Goal: Transaction & Acquisition: Subscribe to service/newsletter

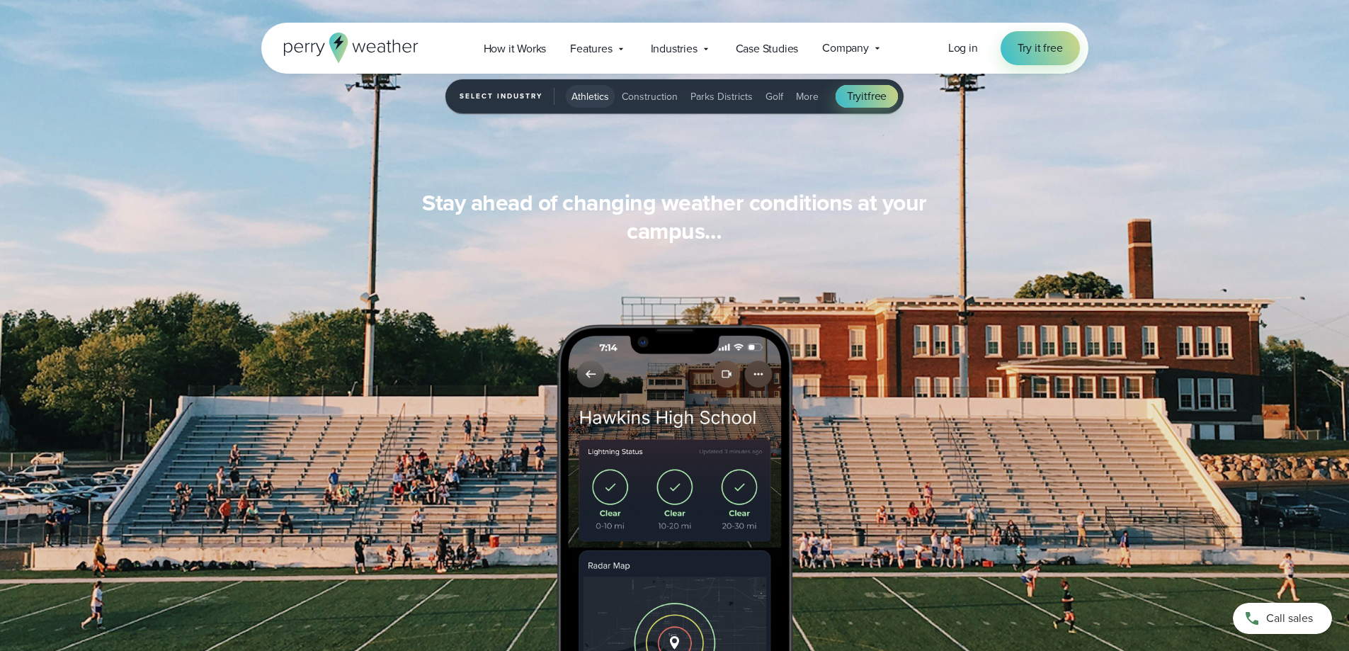
scroll to position [1274, 0]
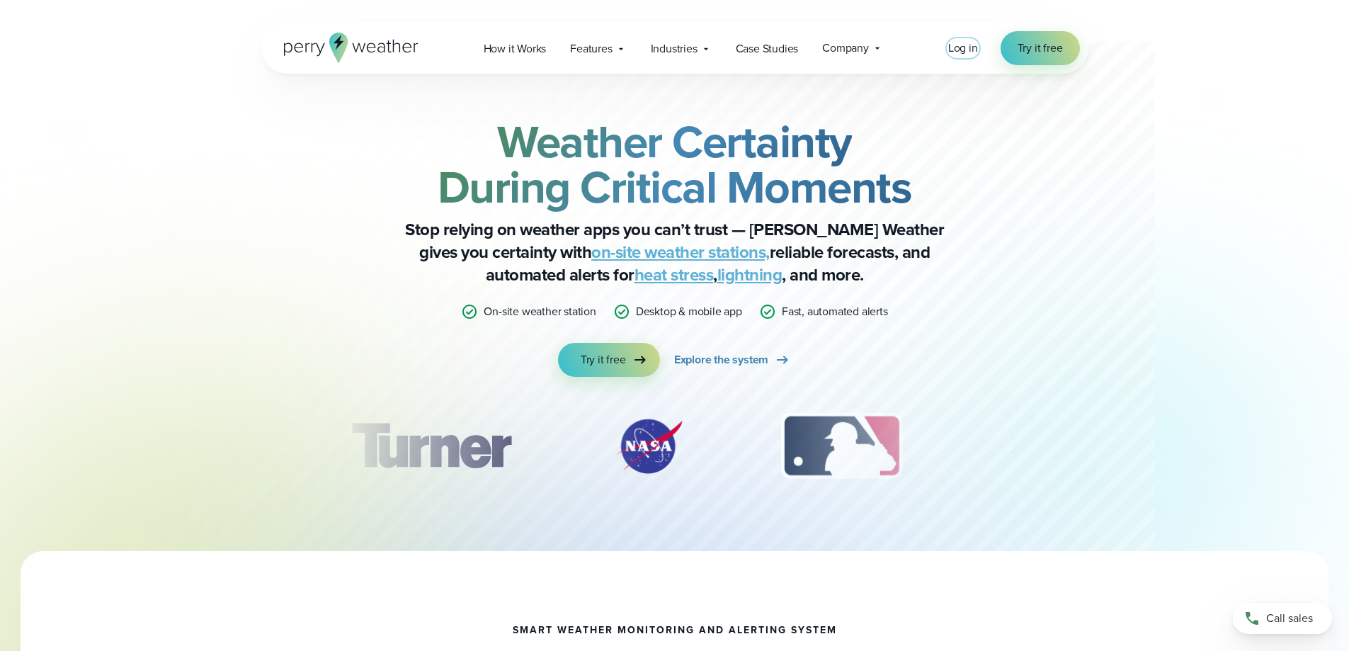
click at [963, 47] on span "Log in" at bounding box center [963, 48] width 30 height 16
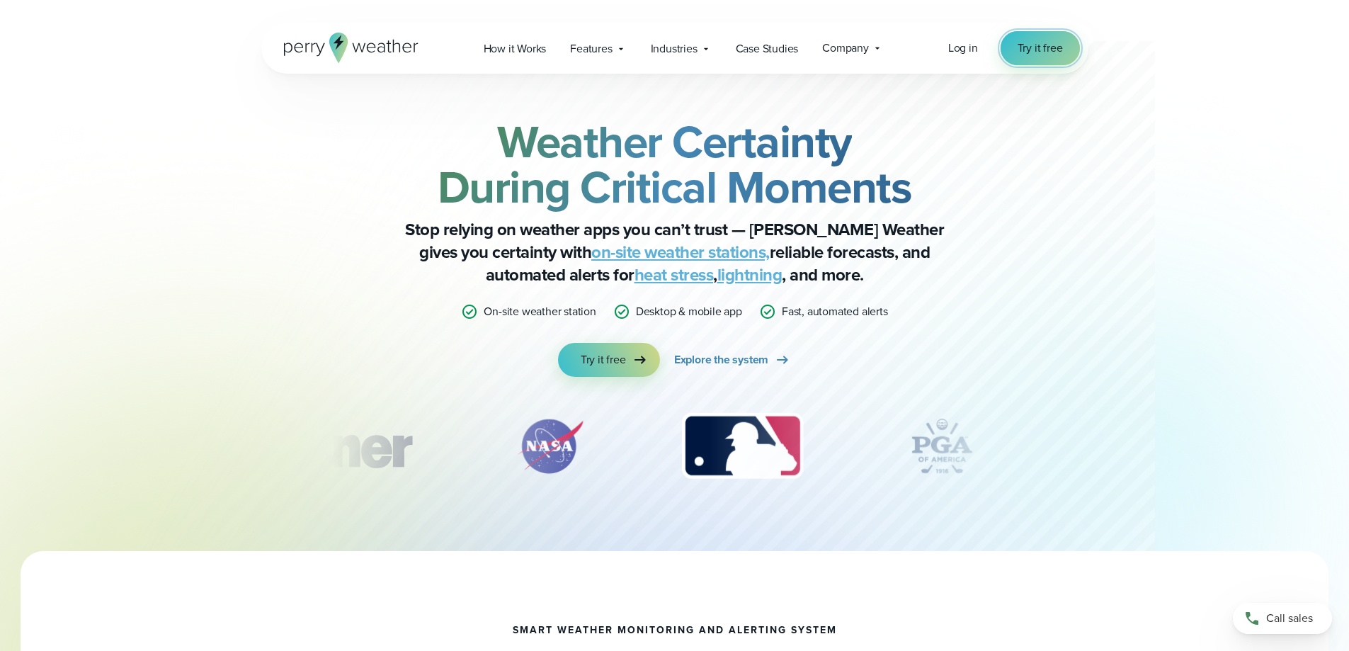
click at [1012, 56] on link "Try it free" at bounding box center [1039, 48] width 79 height 34
